Goal: Information Seeking & Learning: Learn about a topic

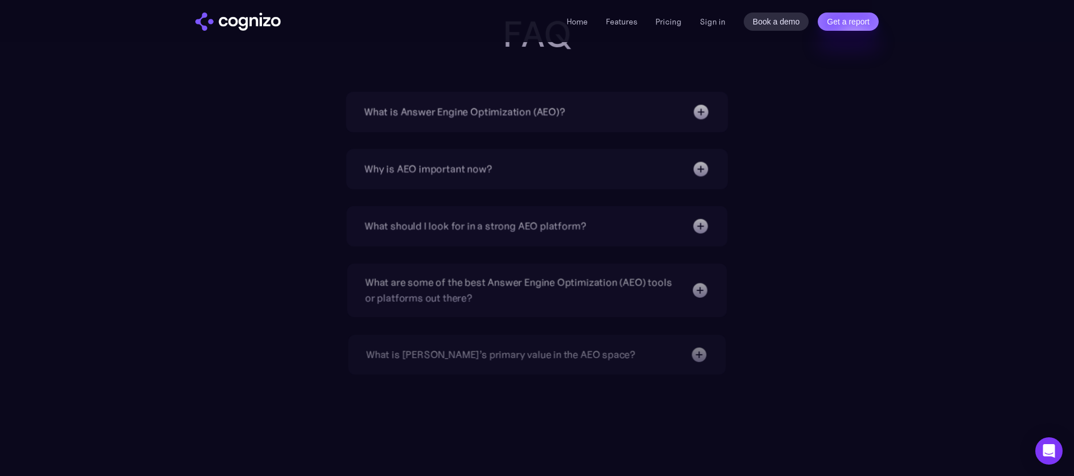
scroll to position [3674, 0]
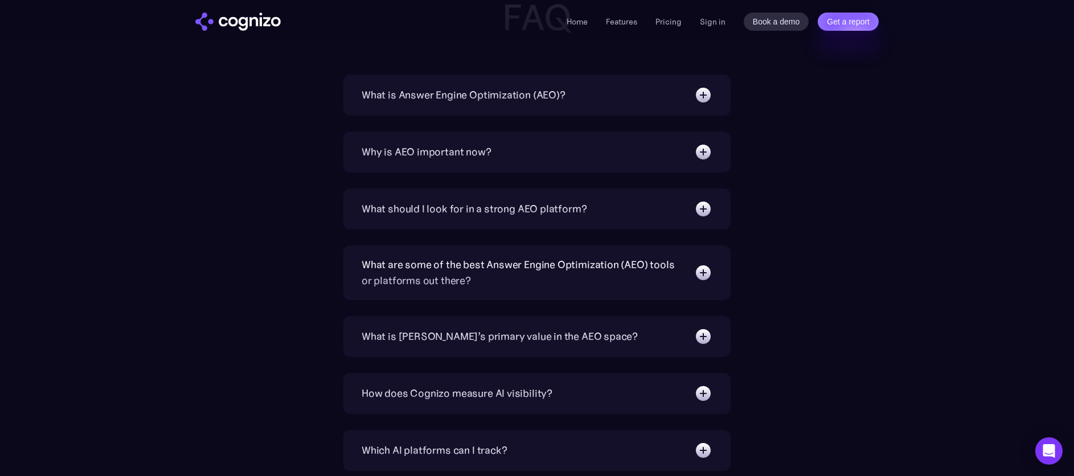
click at [458, 78] on div "What is Answer Engine Optimization (AEO)? AEO is a digital marketing strategy f…" at bounding box center [536, 95] width 387 height 41
click at [454, 93] on div "What is Answer Engine Optimization (AEO)?" at bounding box center [464, 95] width 204 height 16
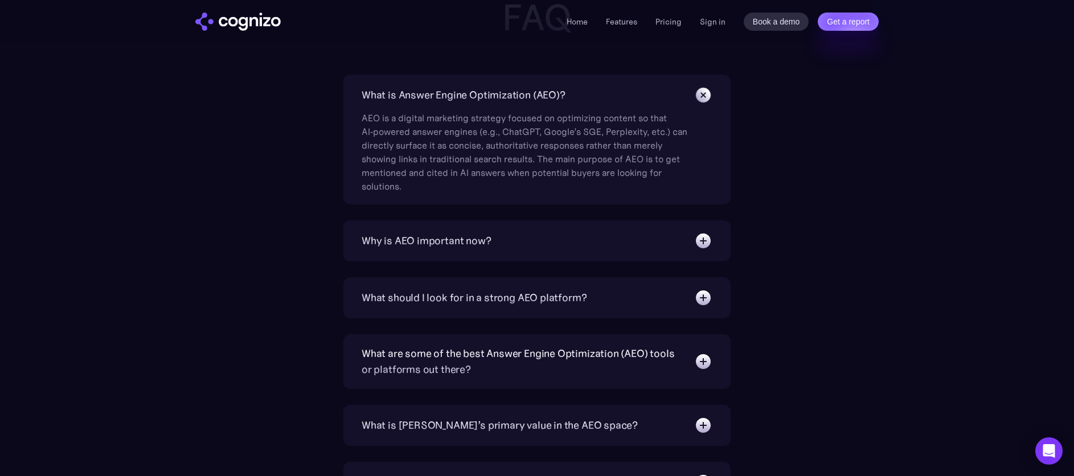
click at [416, 235] on div "Why is AEO important now?" at bounding box center [427, 241] width 130 height 16
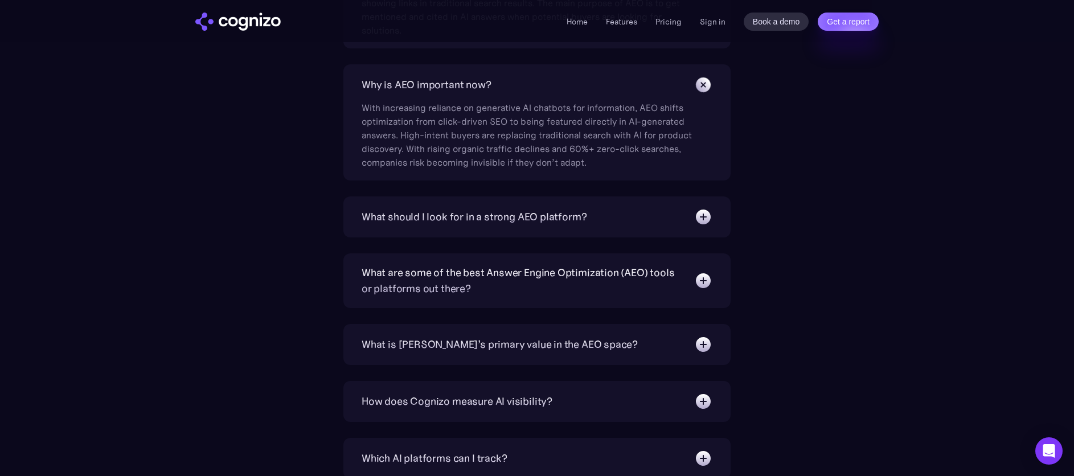
scroll to position [3846, 0]
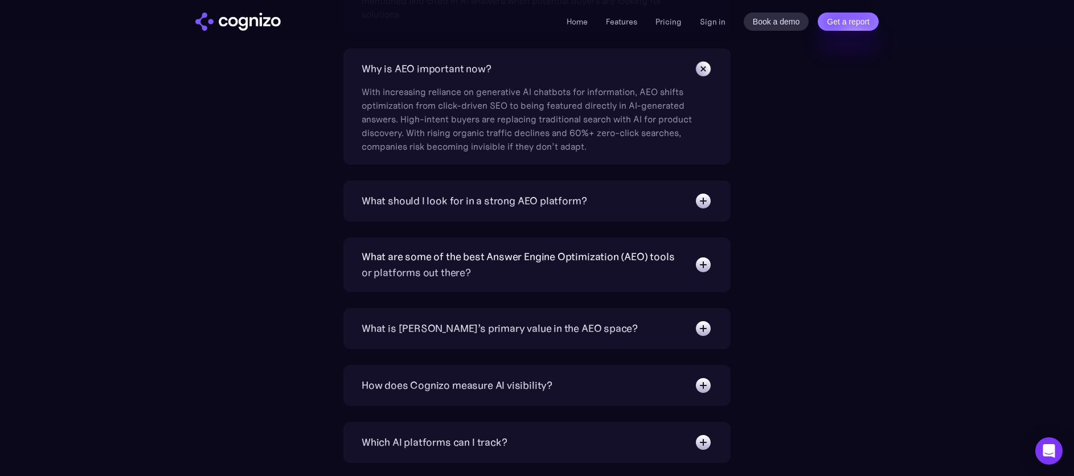
click at [432, 198] on div "What should I look for in a strong AEO platform?" at bounding box center [474, 201] width 225 height 16
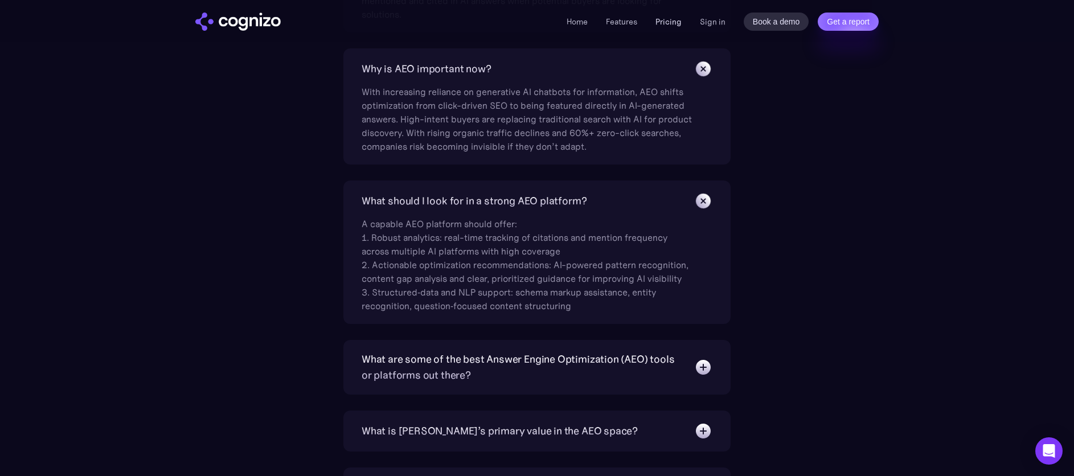
click at [676, 23] on link "Pricing" at bounding box center [669, 22] width 26 height 10
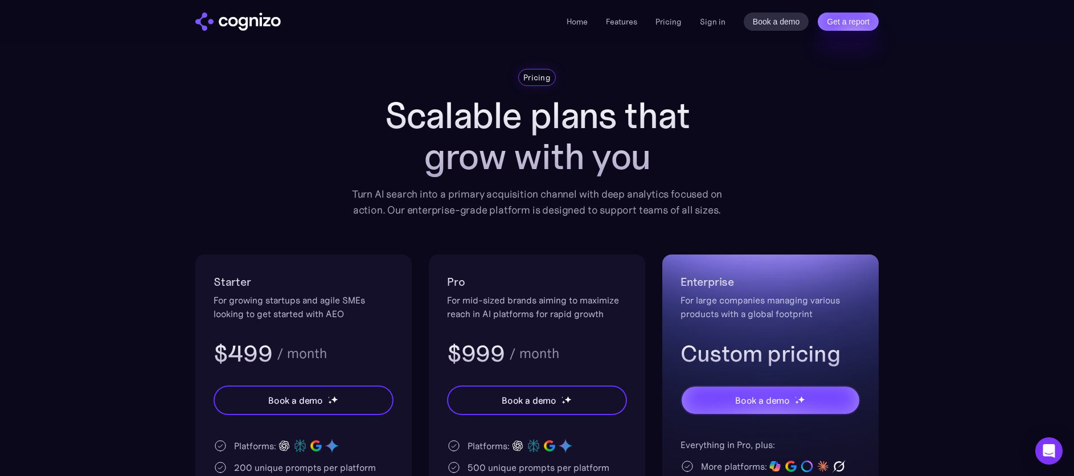
scroll to position [53, 0]
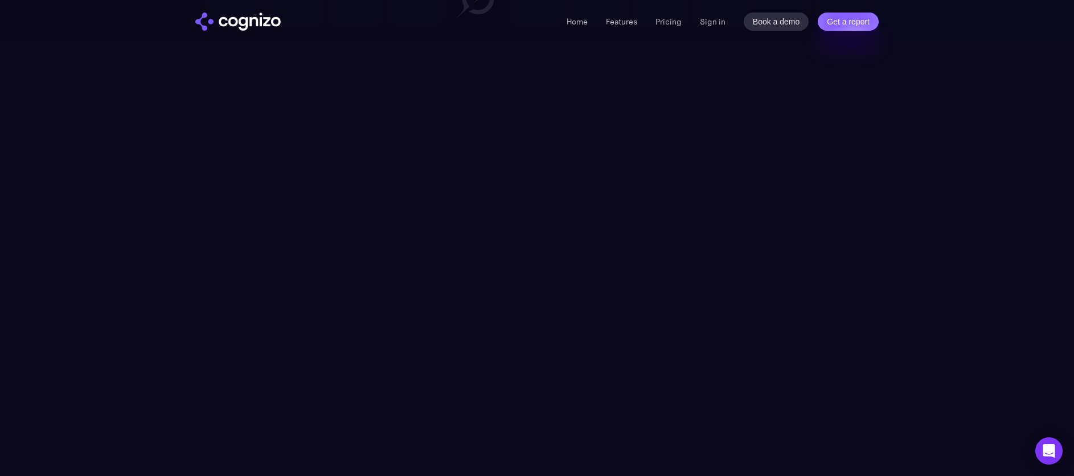
scroll to position [3555, 0]
